Goal: Information Seeking & Learning: Learn about a topic

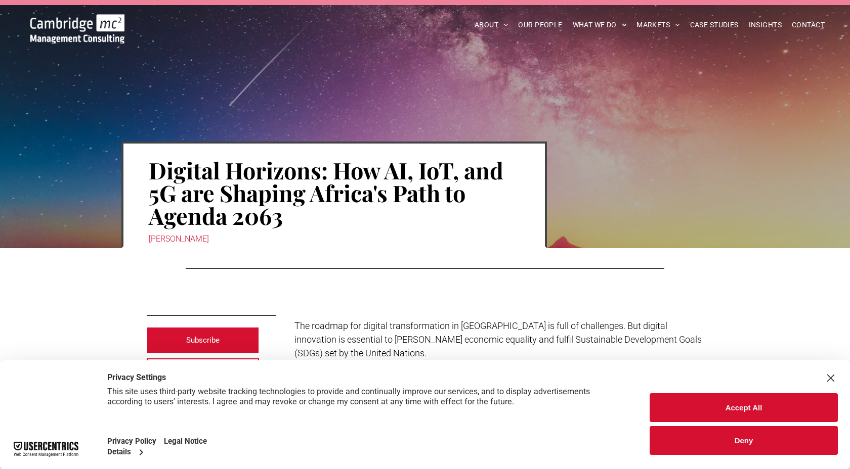
click at [832, 378] on div "Close Layer" at bounding box center [831, 378] width 14 height 14
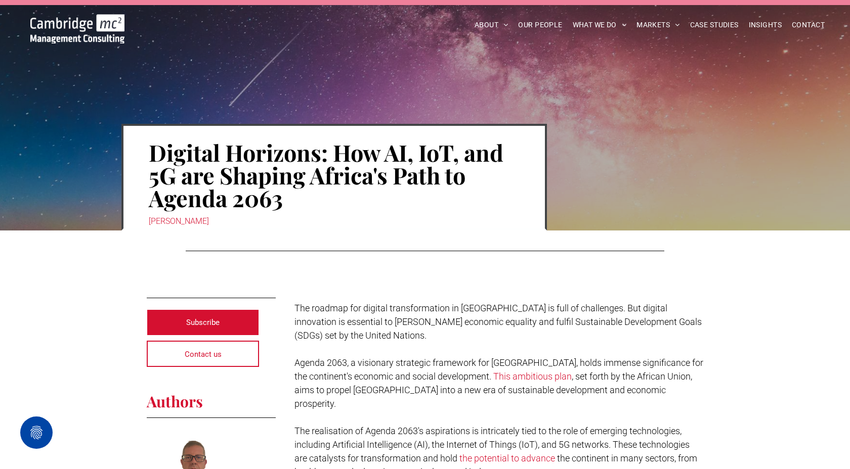
scroll to position [17, 0]
